Goal: Task Accomplishment & Management: Manage account settings

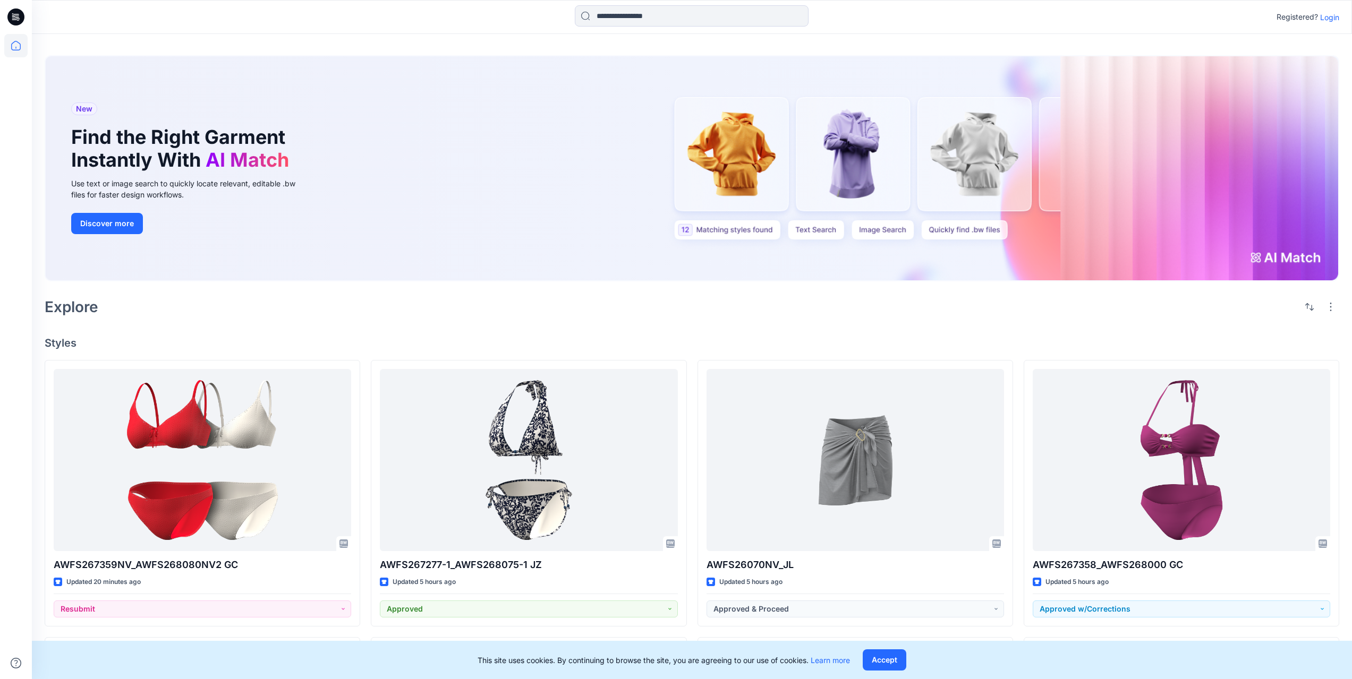
click at [1326, 18] on p "Login" at bounding box center [1329, 17] width 19 height 11
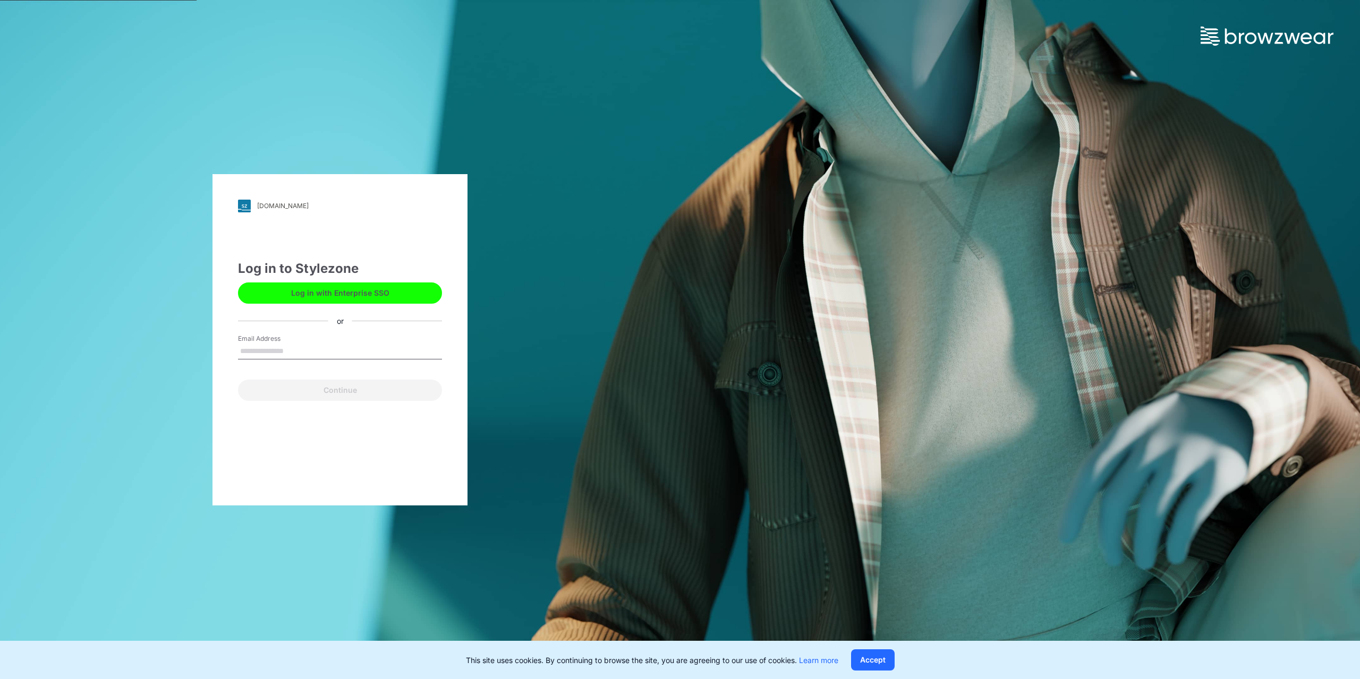
click at [287, 351] on input "Email Address" at bounding box center [340, 352] width 204 height 16
type input "**********"
click at [308, 393] on button "Continue" at bounding box center [340, 390] width 204 height 21
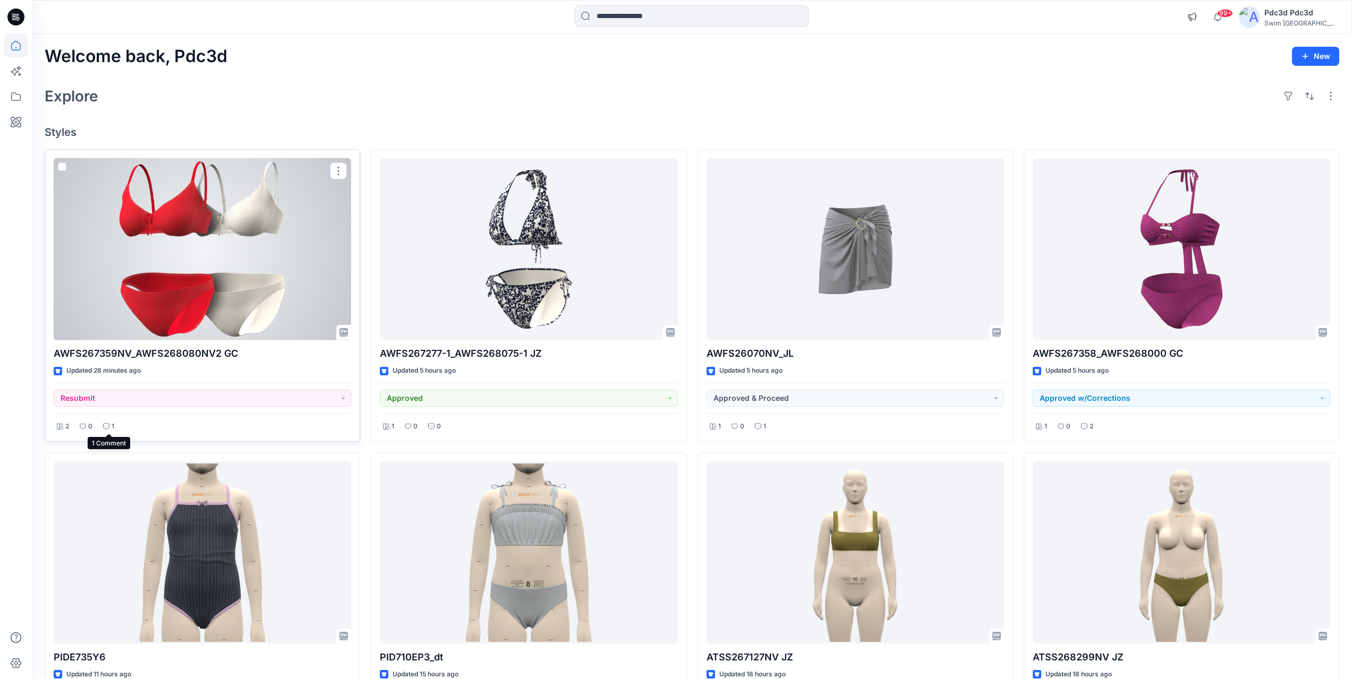
click at [108, 427] on icon at bounding box center [106, 426] width 6 height 6
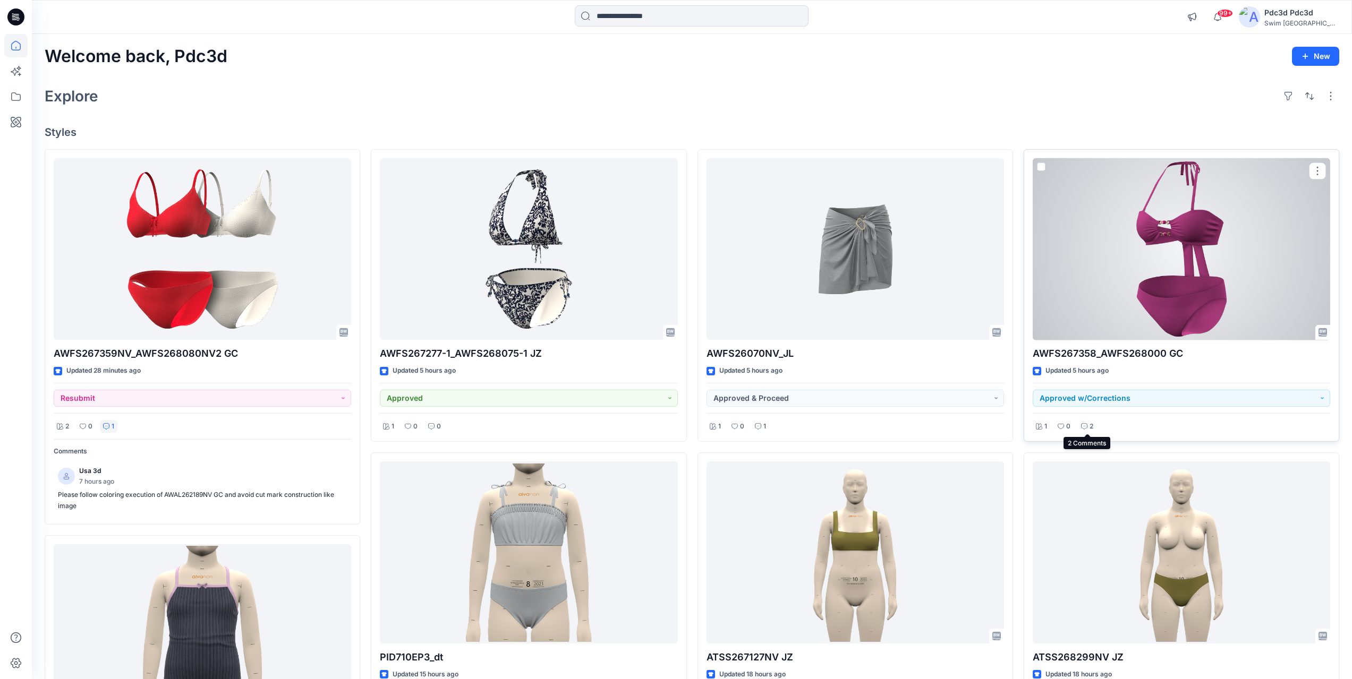
click at [1090, 427] on p "2" at bounding box center [1092, 426] width 4 height 11
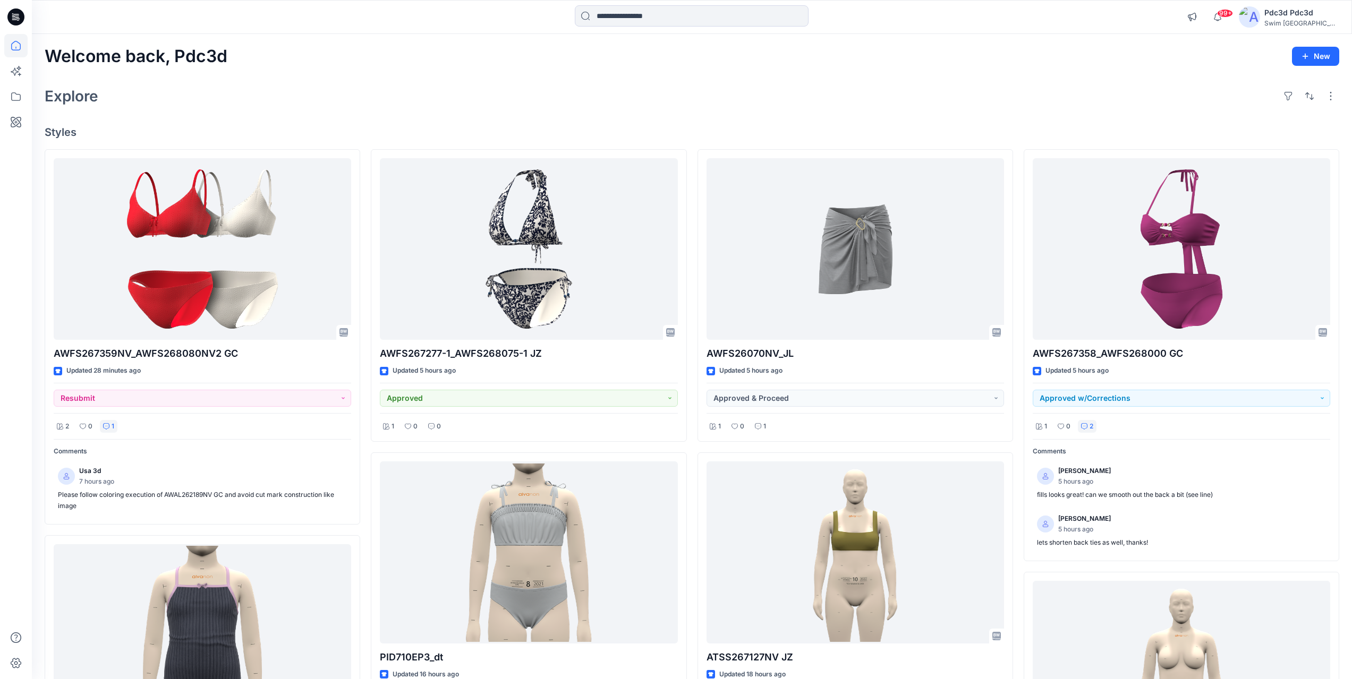
click at [383, 89] on div "Explore" at bounding box center [692, 95] width 1295 height 25
